Goal: Register for event/course

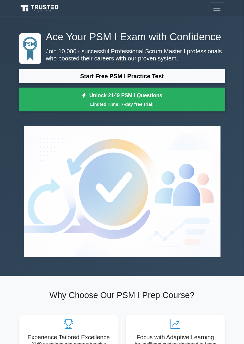
click at [191, 76] on link "Start Free PSM I Practice Test" at bounding box center [122, 76] width 206 height 14
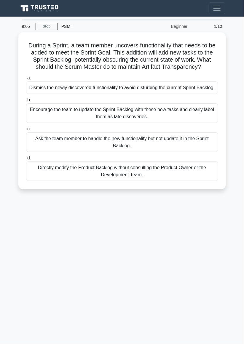
click at [179, 119] on div "Encourage the team to update the Sprint Backlog with these new tasks and clearl…" at bounding box center [122, 113] width 192 height 20
click at [26, 102] on input "b. Encourage the team to update the Sprint Backlog with these new tasks and cle…" at bounding box center [26, 100] width 0 height 4
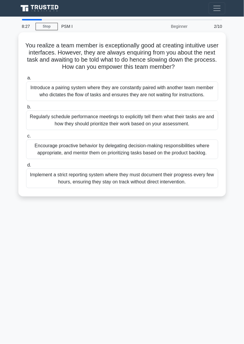
click at [177, 146] on div "Encourage proactive behavior by delegating decision-making responsibilities whe…" at bounding box center [122, 149] width 192 height 20
click at [26, 138] on input "c. Encourage proactive behavior by delegating decision-making responsibilities …" at bounding box center [26, 136] width 0 height 4
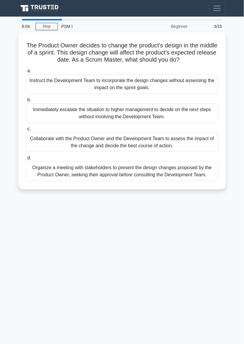
click at [173, 141] on div "Collaborate with the Product Owner and the Development Team to assess the impac…" at bounding box center [122, 142] width 192 height 20
click at [26, 131] on input "c. Collaborate with the Product Owner and the Development Team to assess the im…" at bounding box center [26, 129] width 0 height 4
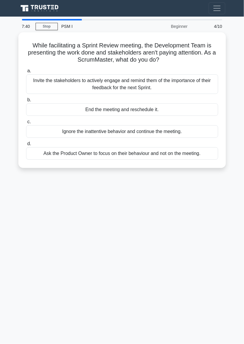
click at [174, 80] on div "Invite the stakeholders to actively engage and remind them of the importance of…" at bounding box center [122, 84] width 192 height 20
click at [26, 73] on input "a. Invite the stakeholders to actively engage and remind them of the importance…" at bounding box center [26, 71] width 0 height 4
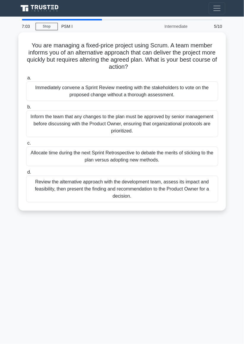
click at [141, 184] on div "Review the alternative approach with the development team, assess its impact an…" at bounding box center [122, 188] width 192 height 27
click at [26, 174] on input "d. Review the alternative approach with the development team, assess its impact…" at bounding box center [26, 172] width 0 height 4
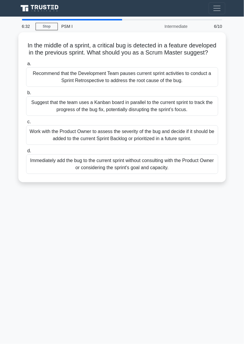
click at [178, 134] on div "Work with the Product Owner to assess the severity of the bug and decide if it …" at bounding box center [122, 135] width 192 height 20
click at [26, 124] on input "c. Work with the Product Owner to assess the severity of the bug and decide if …" at bounding box center [26, 122] width 0 height 4
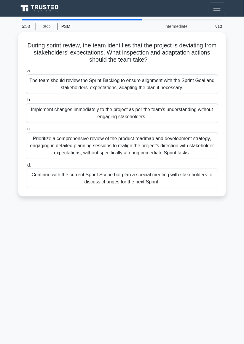
click at [45, 144] on div "Prioritize a comprehensive review of the product roadmap and development strate…" at bounding box center [122, 145] width 192 height 27
click at [26, 131] on input "c. Prioritize a comprehensive review of the product roadmap and development str…" at bounding box center [26, 129] width 0 height 4
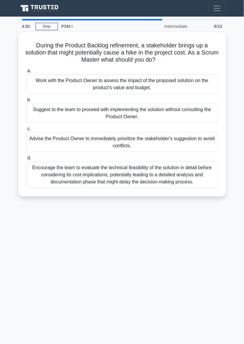
click at [173, 170] on div "Encourage the team to evaluate the technical feasibility of the solution in det…" at bounding box center [122, 174] width 192 height 27
click at [26, 160] on input "d. Encourage the team to evaluate the technical feasibility of the solution in …" at bounding box center [26, 158] width 0 height 4
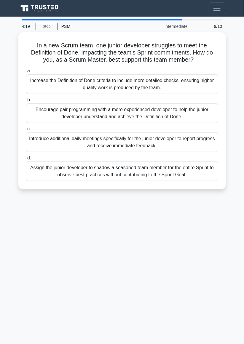
click at [119, 111] on div "Encourage pair programming with a more experienced developer to help the junior…" at bounding box center [122, 113] width 192 height 20
click at [26, 102] on input "b. Encourage pair programming with a more experienced developer to help the jun…" at bounding box center [26, 100] width 0 height 4
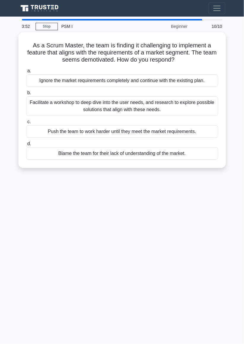
click at [118, 104] on div "Facilitate a workshop to deep dive into the user needs, and research to explore…" at bounding box center [122, 106] width 192 height 20
click at [26, 95] on input "b. Facilitate a workshop to deep dive into the user needs, and research to expl…" at bounding box center [26, 93] width 0 height 4
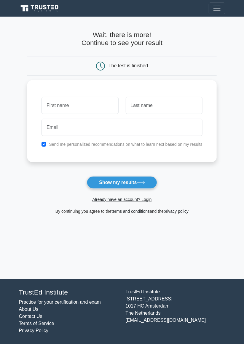
click at [68, 106] on input "text" at bounding box center [79, 105] width 77 height 17
click at [89, 105] on input "text" at bounding box center [79, 105] width 77 height 17
type input "Illia"
click at [157, 103] on input "text" at bounding box center [163, 105] width 77 height 17
type input "Myronov"
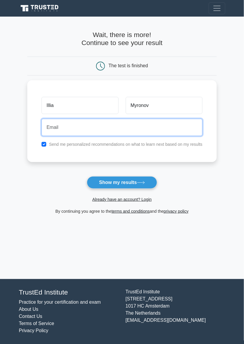
click at [100, 127] on input "email" at bounding box center [121, 127] width 161 height 17
type input "[EMAIL_ADDRESS][DOMAIN_NAME]"
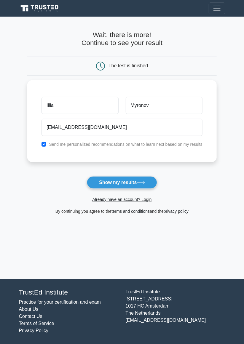
click at [132, 183] on button "Show my results" at bounding box center [122, 182] width 70 height 12
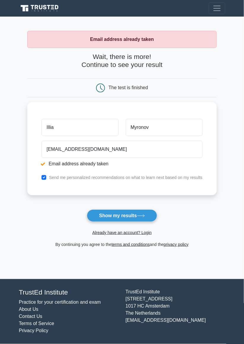
click at [122, 220] on button "Show my results" at bounding box center [122, 215] width 70 height 12
click at [118, 217] on button "Show my results" at bounding box center [122, 215] width 70 height 12
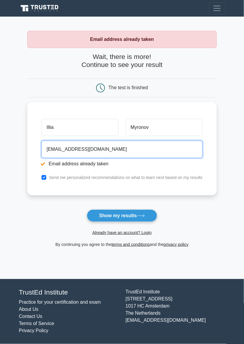
click at [53, 147] on input "[EMAIL_ADDRESS][DOMAIN_NAME]" at bounding box center [121, 149] width 161 height 17
